Goal: Task Accomplishment & Management: Manage account settings

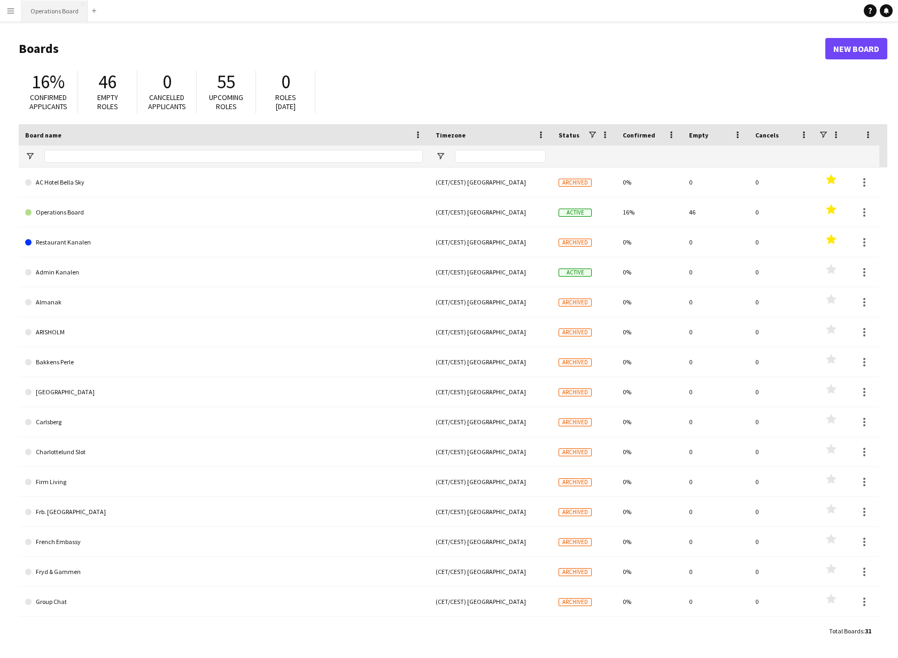
click at [59, 7] on button "Operations Board Close" at bounding box center [55, 11] width 66 height 21
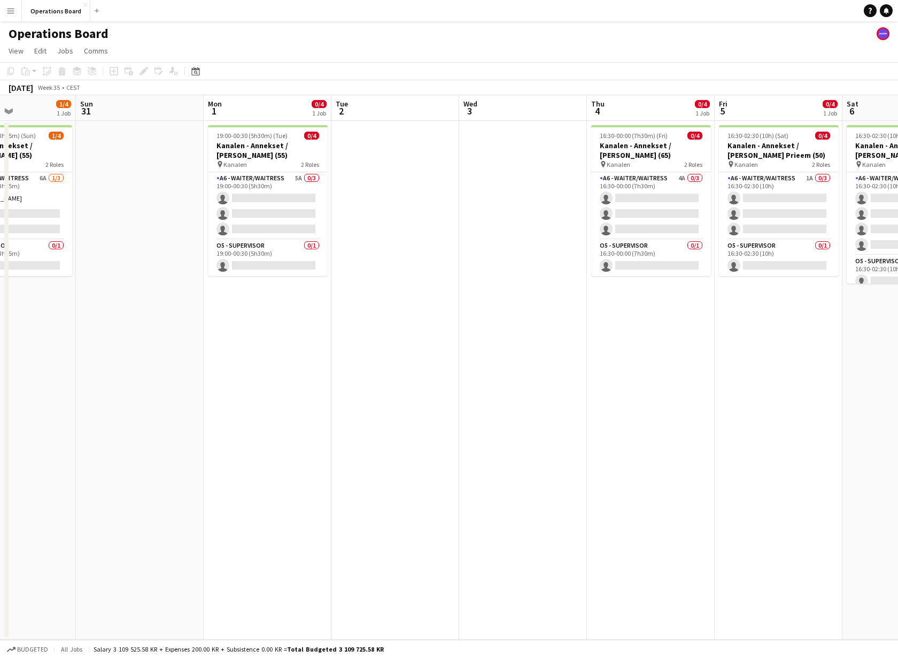
scroll to position [0, 307]
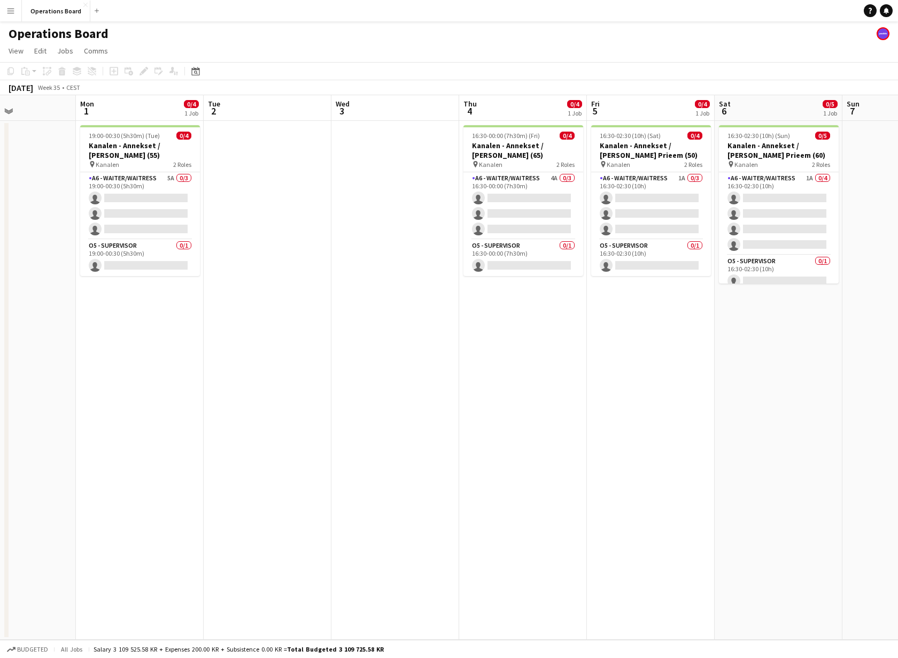
click at [770, 366] on app-date-cell "16:30-02:30 (10h) (Sun) 0/5 Kanalen - Annekset / [PERSON_NAME] Prieem (60) pin …" at bounding box center [779, 380] width 128 height 519
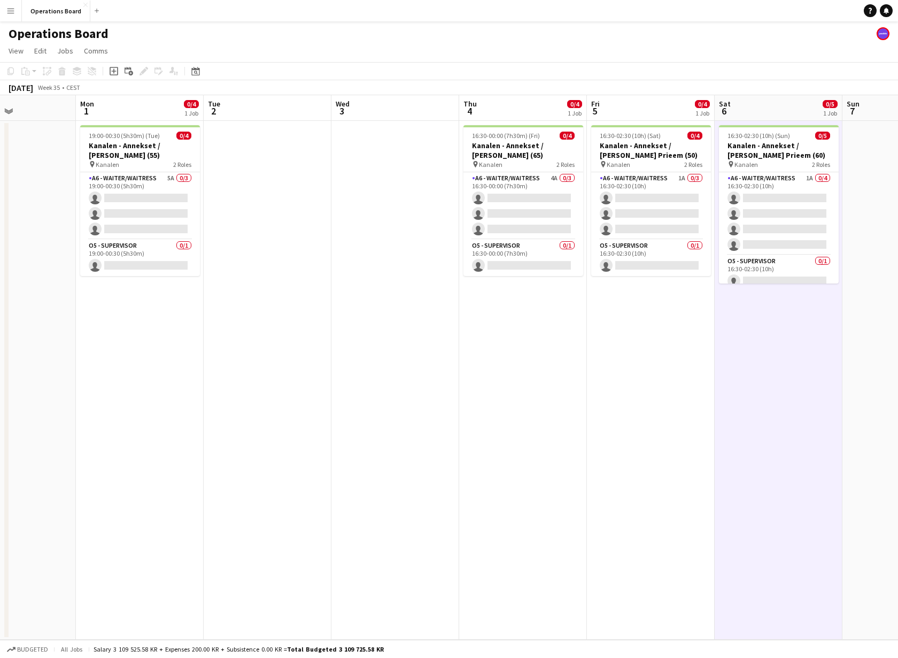
click at [721, 366] on app-date-cell "16:30-02:30 (10h) (Sun) 0/5 Kanalen - Annekset / [PERSON_NAME] Prieem (60) pin …" at bounding box center [779, 380] width 128 height 519
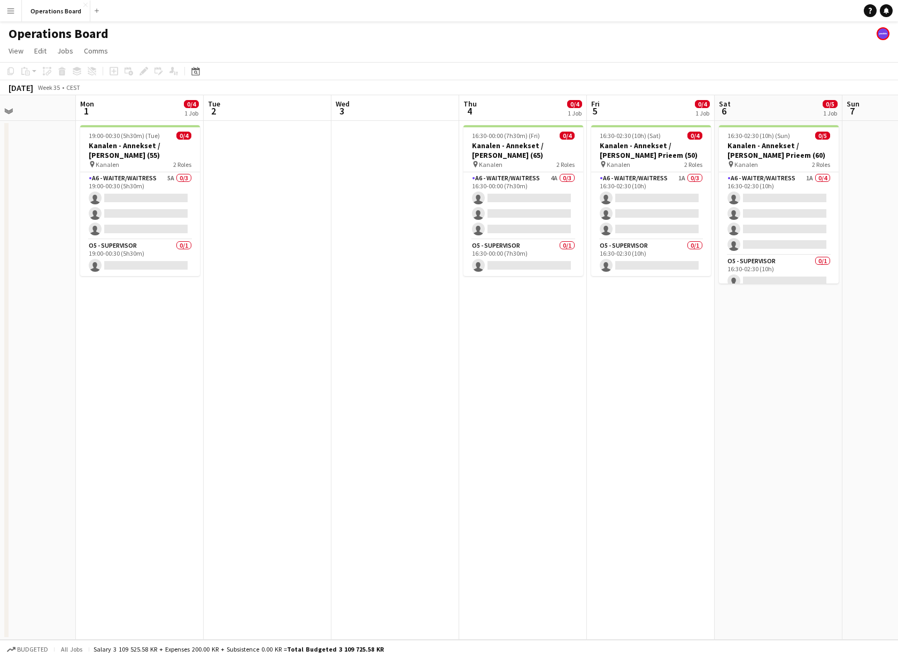
drag, startPoint x: 648, startPoint y: 366, endPoint x: 535, endPoint y: 374, distance: 112.6
click at [645, 366] on app-date-cell "16:30-02:30 (10h) (Sat) 0/4 Kanalen - Annekset / [PERSON_NAME] Prieem (50) pin …" at bounding box center [651, 380] width 128 height 519
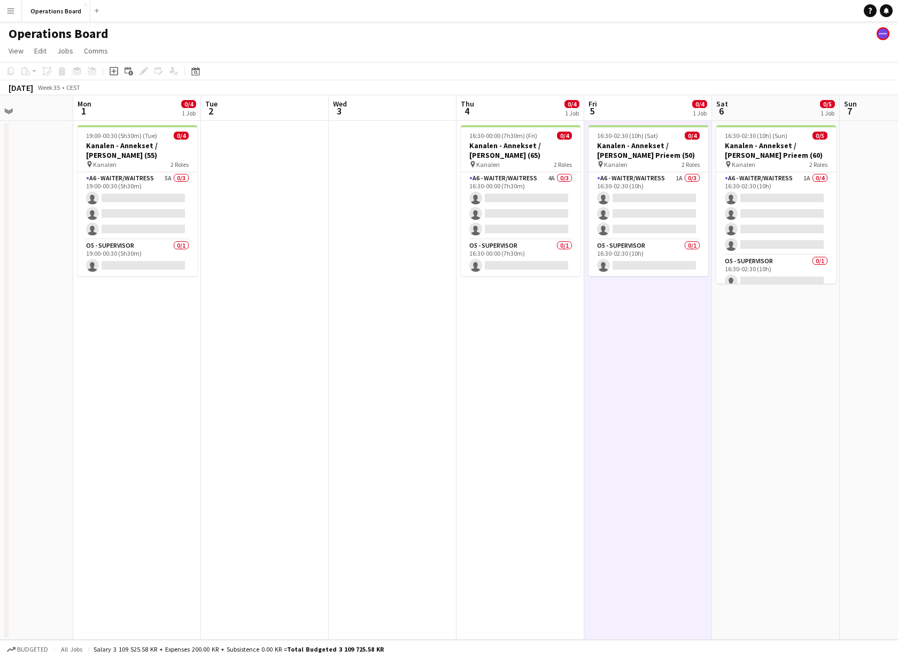
click at [513, 375] on app-date-cell "16:30-00:00 (7h30m) (Fri) 0/4 Kanalen - Annekset / [PERSON_NAME] (65) pin Kanal…" at bounding box center [521, 380] width 128 height 519
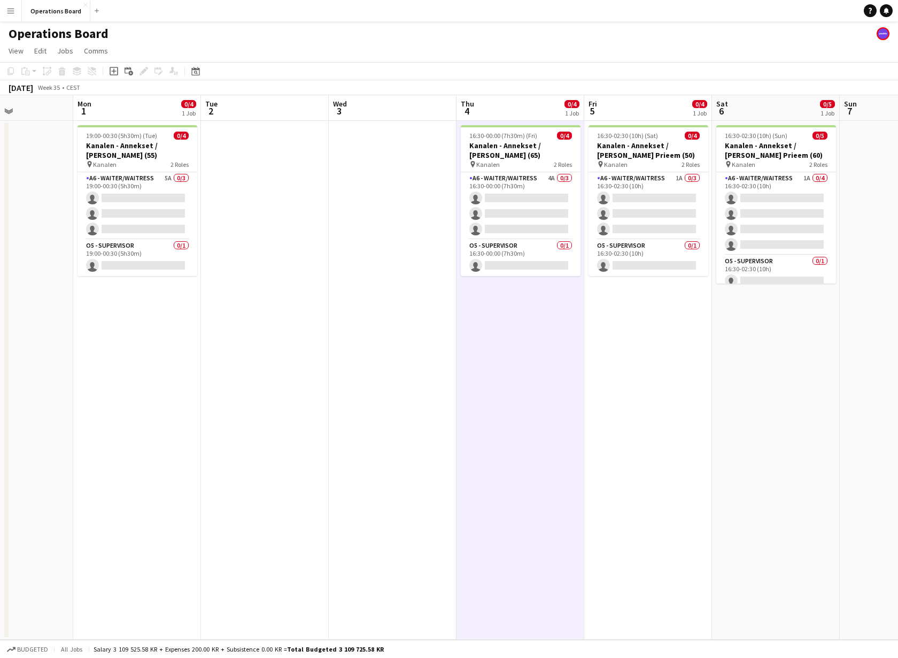
click at [390, 372] on app-date-cell at bounding box center [393, 380] width 128 height 519
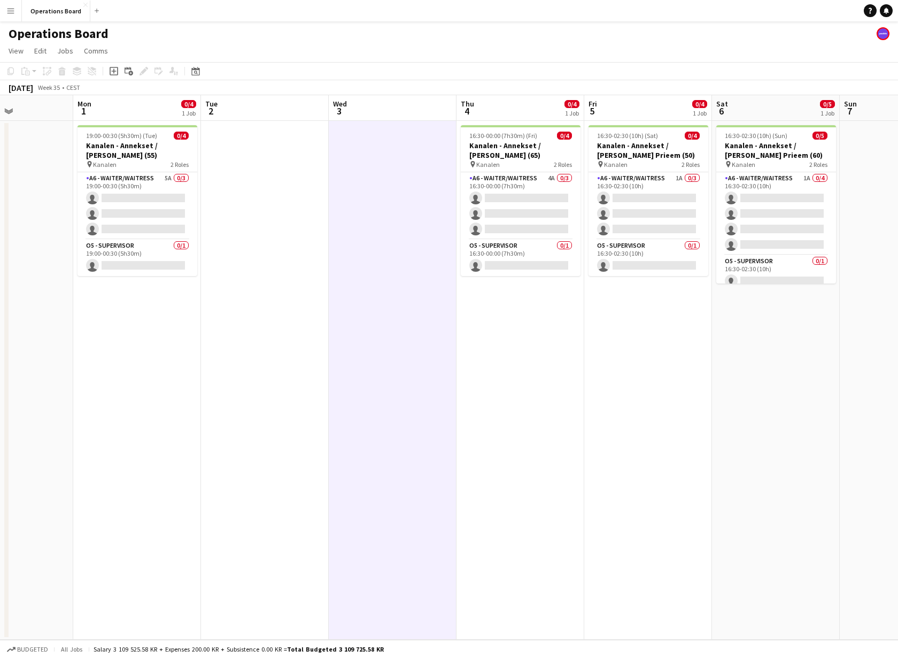
click at [269, 397] on app-date-cell at bounding box center [265, 380] width 128 height 519
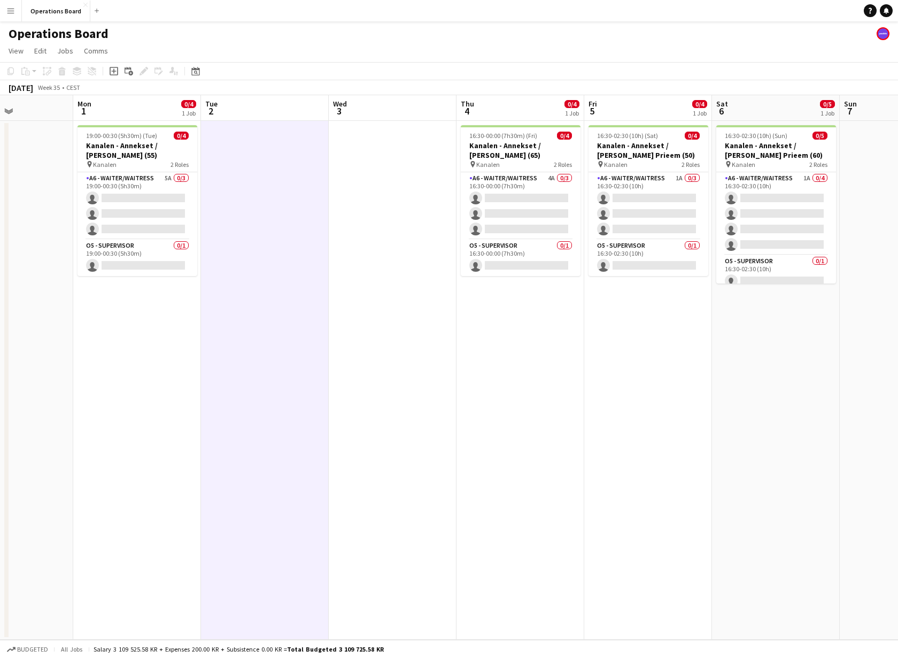
click at [147, 405] on app-date-cell "19:00-00:30 (5h30m) (Tue) 0/4 Kanalen - Annekset / [PERSON_NAME] (55) pin Kanal…" at bounding box center [137, 380] width 128 height 519
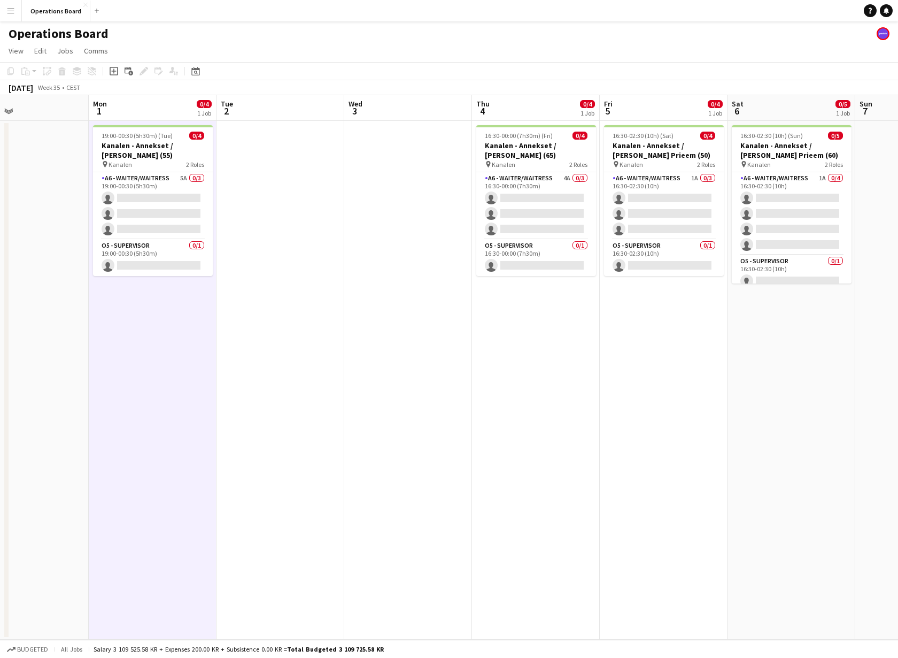
click at [235, 402] on app-date-cell at bounding box center [281, 380] width 128 height 519
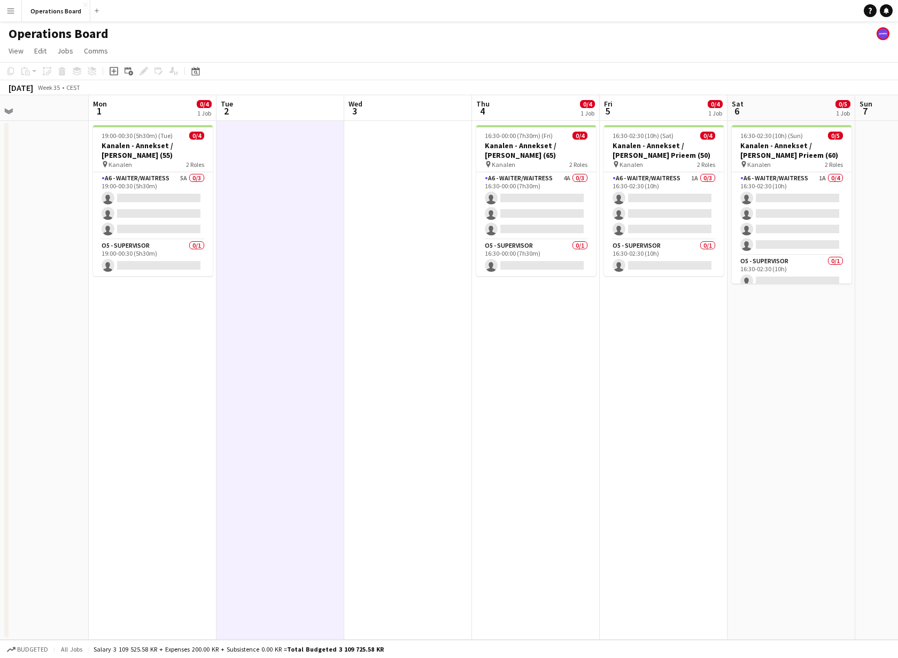
drag, startPoint x: 329, startPoint y: 401, endPoint x: 397, endPoint y: 399, distance: 68.5
click at [329, 401] on app-date-cell at bounding box center [281, 380] width 128 height 519
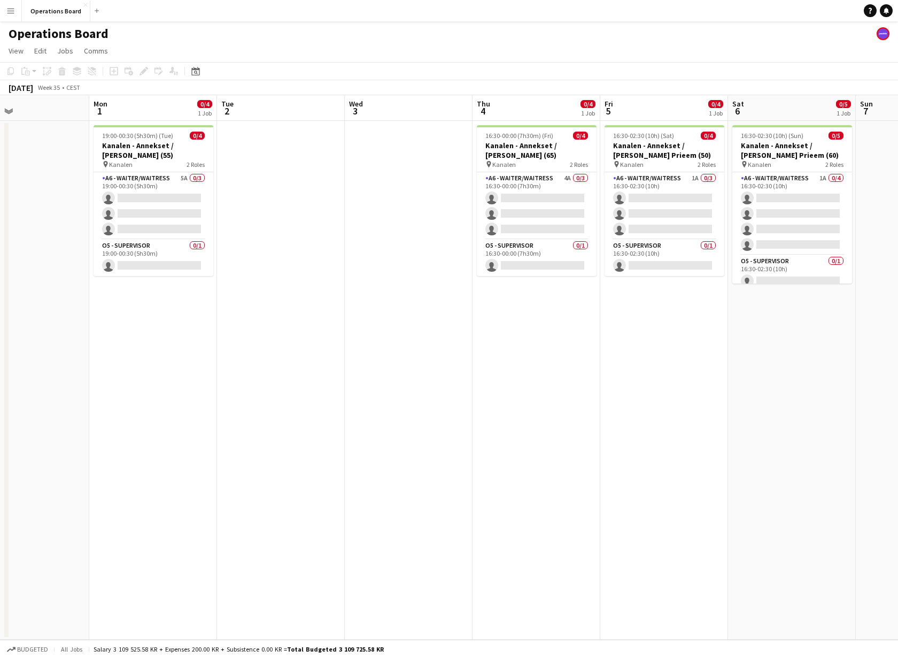
click at [397, 399] on app-date-cell at bounding box center [409, 380] width 128 height 519
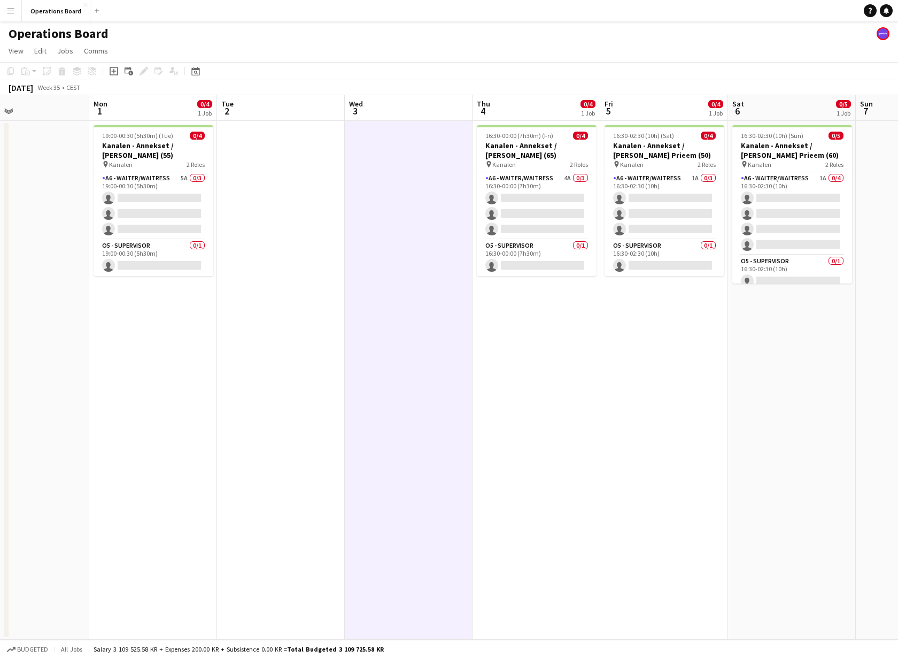
click at [560, 399] on app-date-cell "16:30-00:00 (7h30m) (Fri) 0/4 Kanalen - Annekset / [PERSON_NAME] (65) pin Kanal…" at bounding box center [537, 380] width 128 height 519
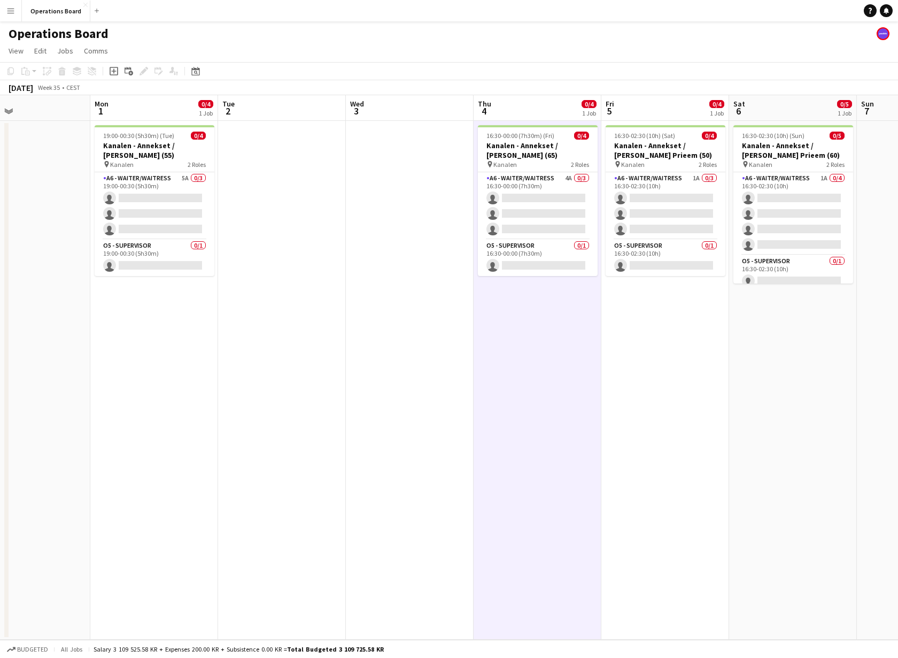
click at [697, 392] on app-date-cell "16:30-02:30 (10h) (Sat) 0/4 Kanalen - Annekset / [PERSON_NAME] Prieem (50) pin …" at bounding box center [666, 380] width 128 height 519
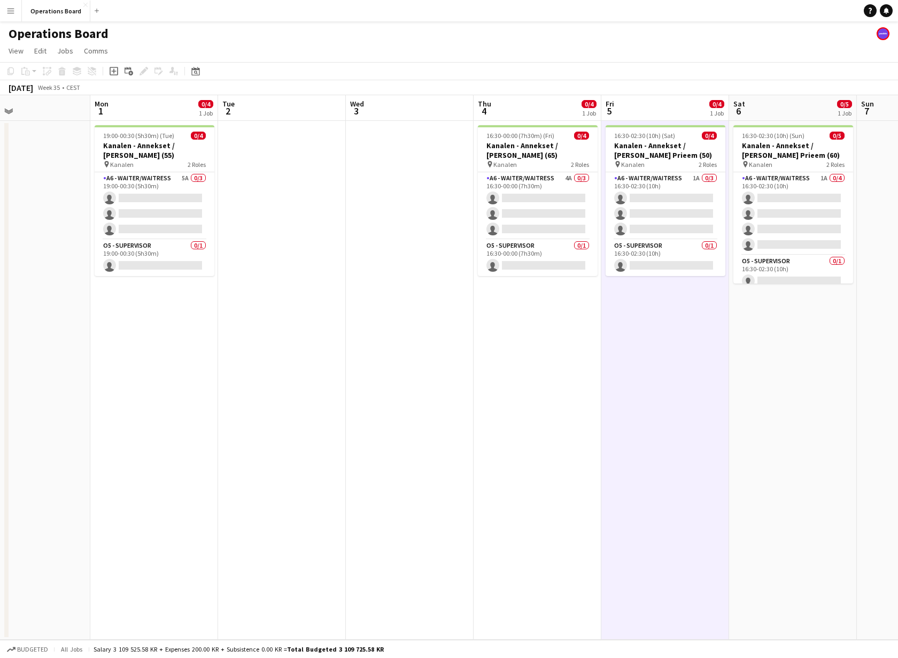
scroll to position [0, 293]
drag, startPoint x: 811, startPoint y: 398, endPoint x: 802, endPoint y: 398, distance: 9.1
click at [811, 398] on app-date-cell "16:30-02:30 (10h) (Sun) 0/5 Kanalen - Annekset / [PERSON_NAME] Prieem (60) pin …" at bounding box center [794, 380] width 128 height 519
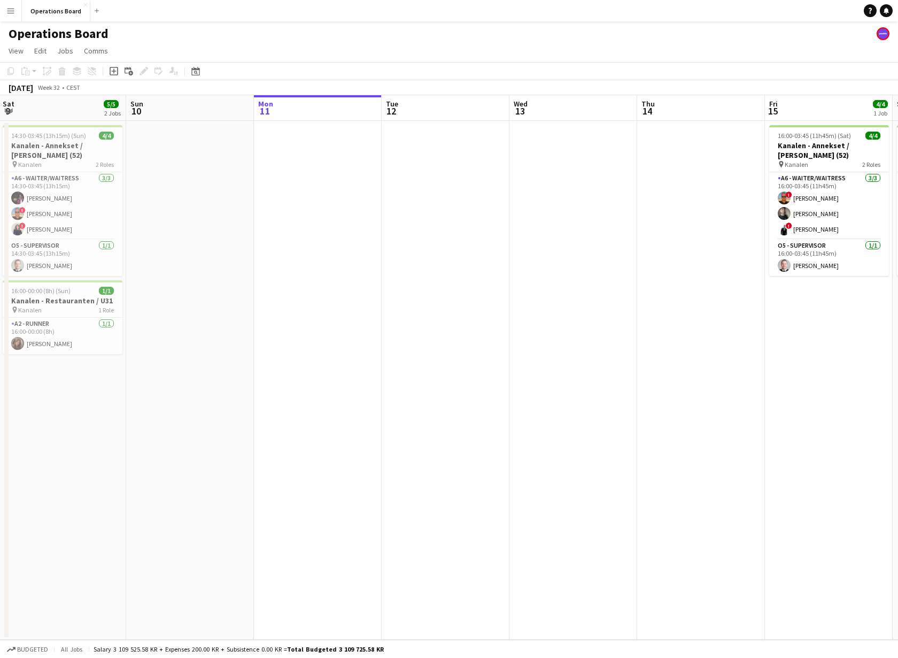
scroll to position [0, 336]
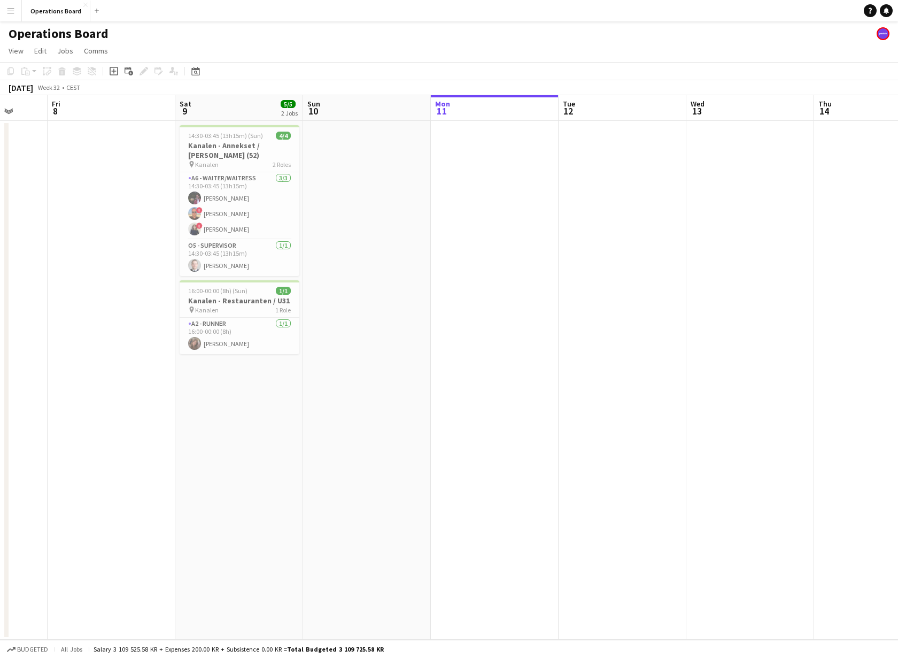
click at [276, 525] on app-date-cell "14:30-03:45 (13h15m) (Sun) 4/4 Kanalen - Annekset / [PERSON_NAME] (52) pin Kana…" at bounding box center [239, 380] width 128 height 519
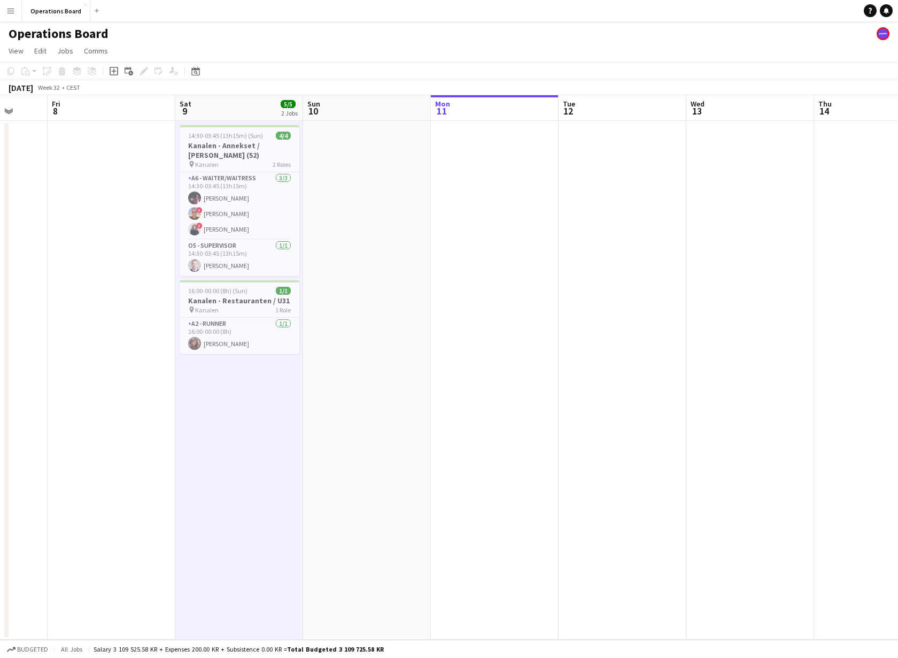
click at [356, 345] on app-date-cell at bounding box center [367, 380] width 128 height 519
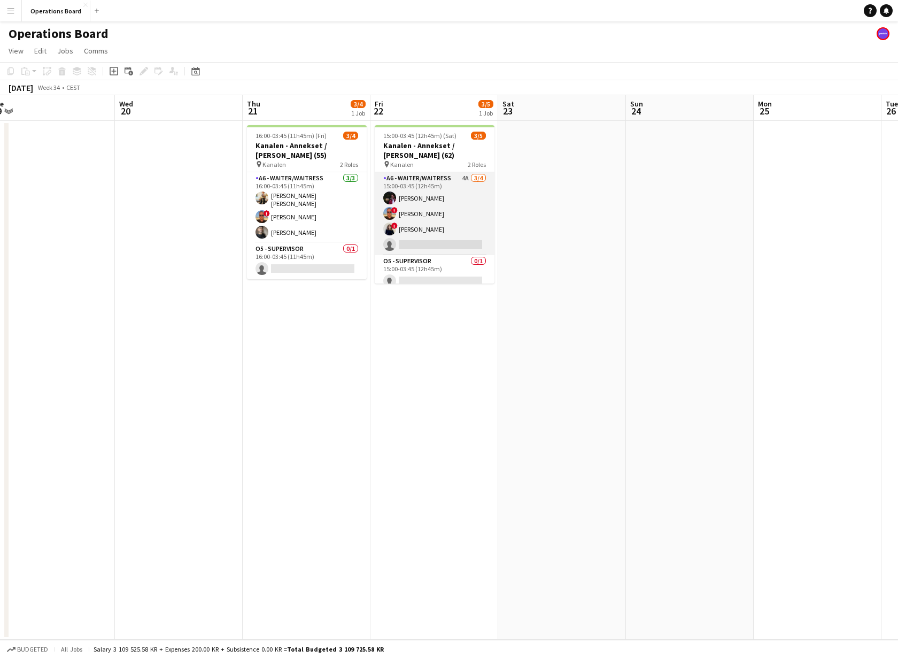
scroll to position [0, 329]
